Goal: Navigation & Orientation: Find specific page/section

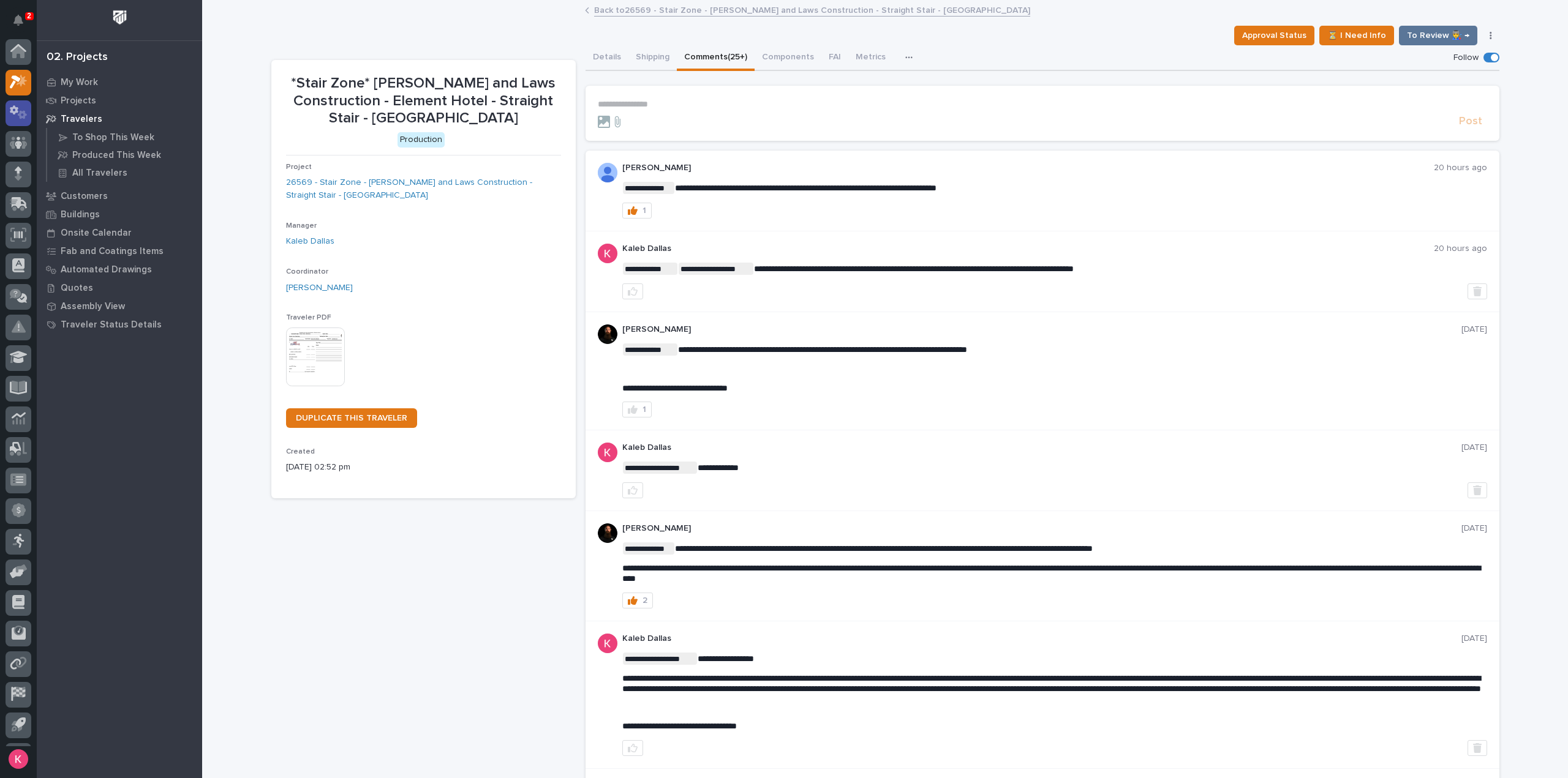
scroll to position [27, 0]
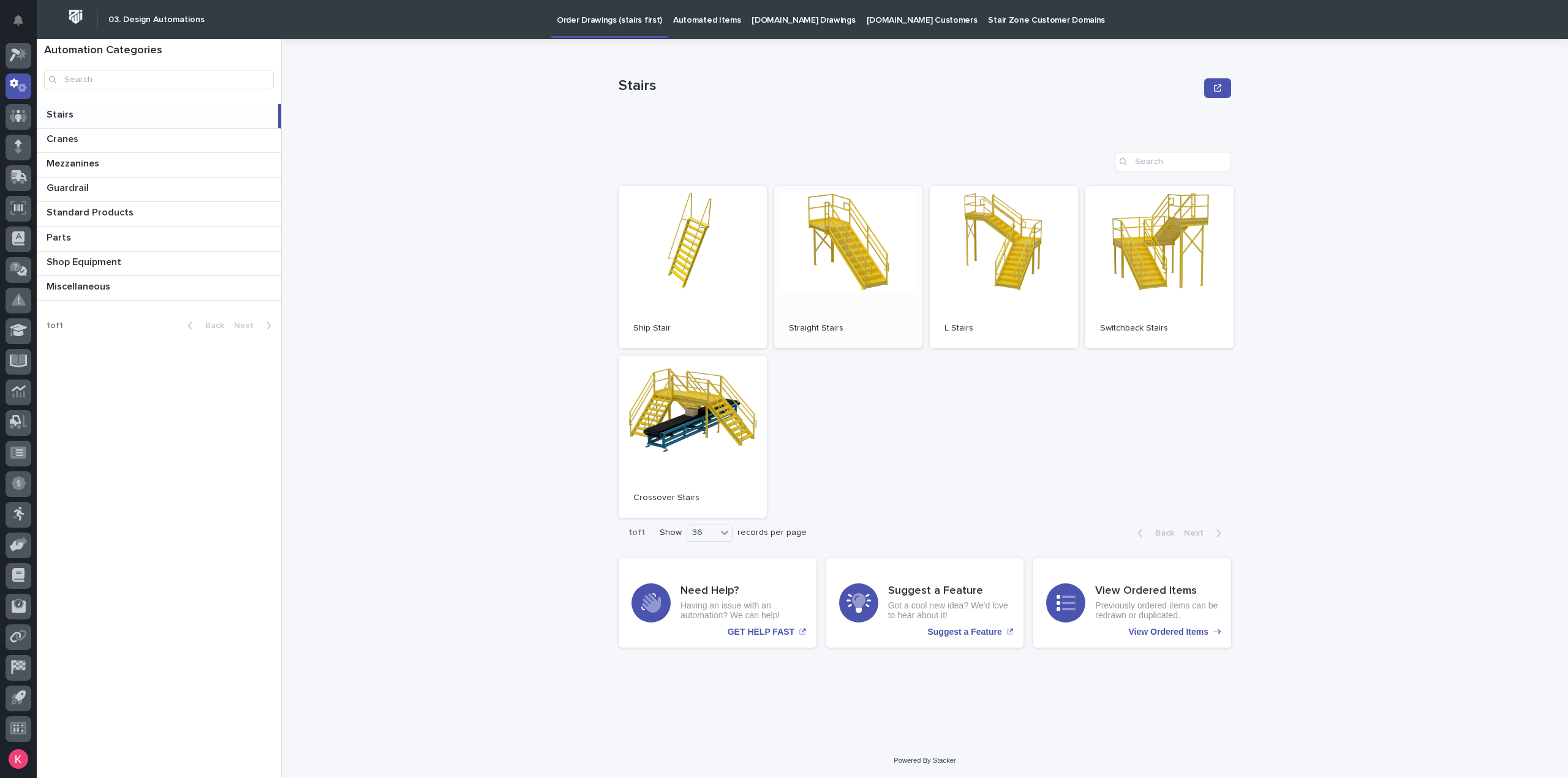
click at [863, 292] on link "Open" at bounding box center [848, 268] width 148 height 162
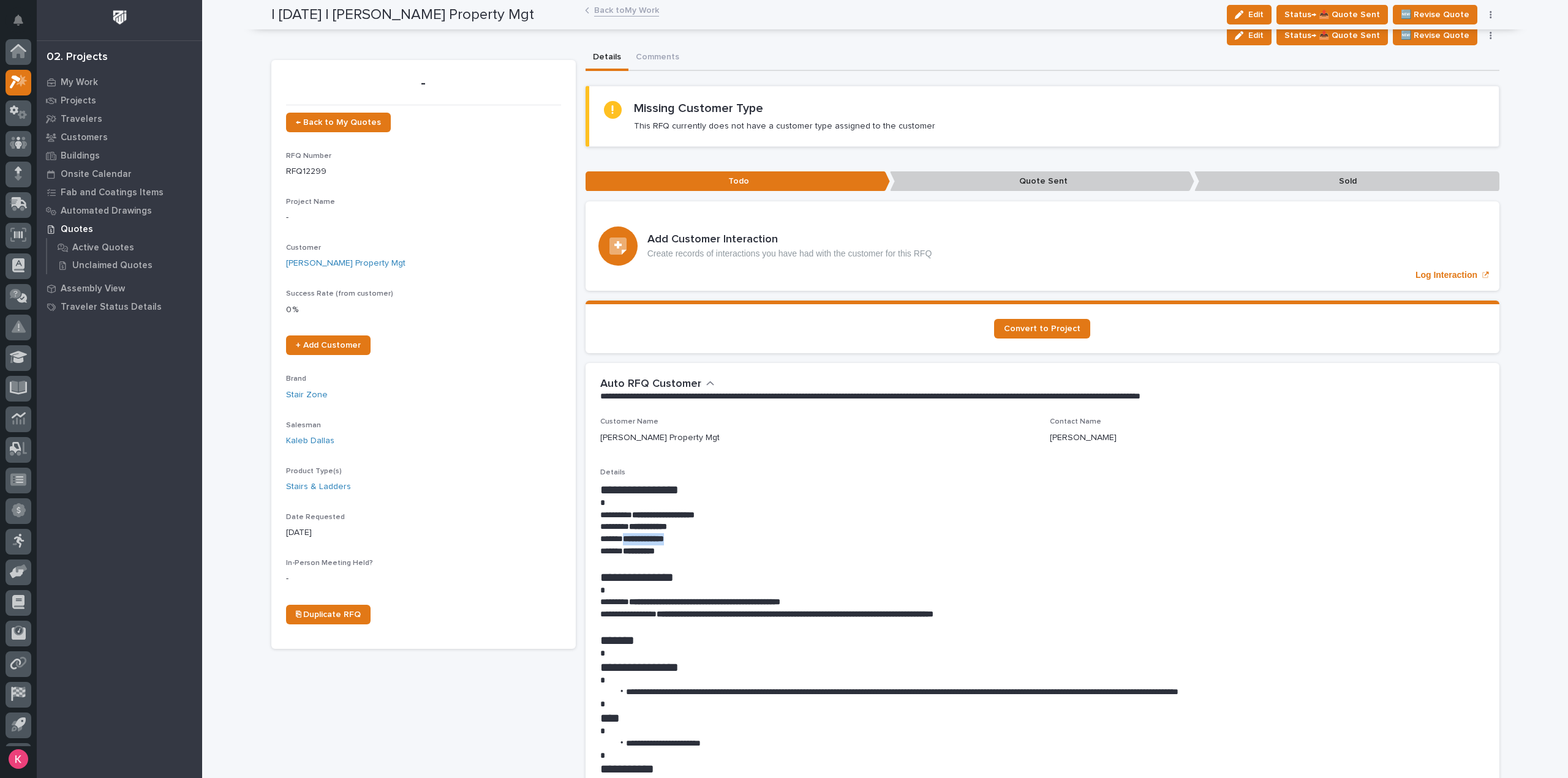
scroll to position [27, 0]
